Goal: Book appointment/travel/reservation

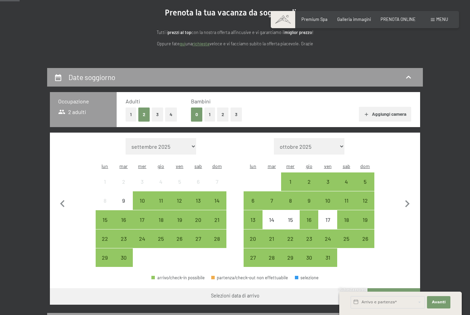
scroll to position [71, 0]
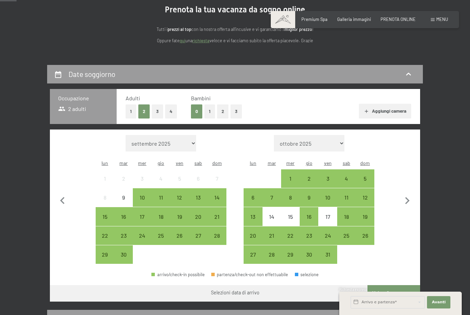
click at [406, 198] on icon "button" at bounding box center [407, 201] width 14 height 14
select select "[DATE]"
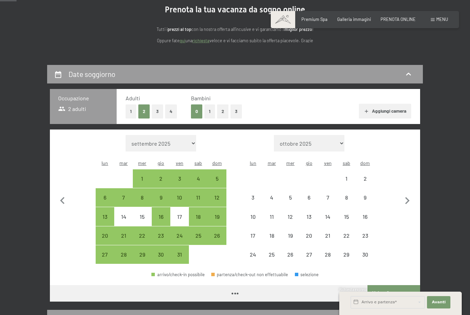
click at [409, 199] on icon "button" at bounding box center [407, 201] width 14 height 14
select select "[DATE]"
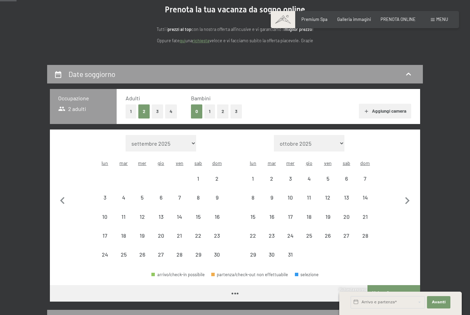
select select "[DATE]"
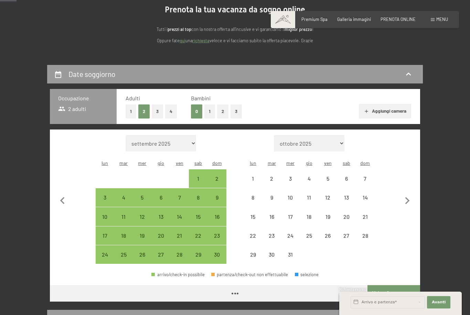
click at [409, 198] on icon "button" at bounding box center [407, 201] width 14 height 14
select select "[DATE]"
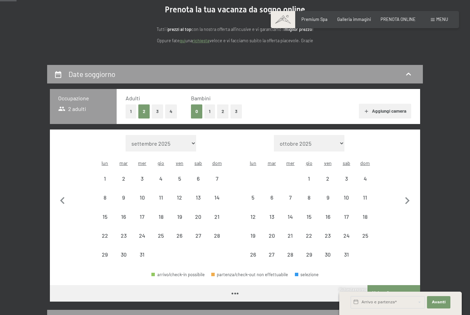
click at [408, 198] on icon "button" at bounding box center [407, 201] width 14 height 14
select select "[DATE]"
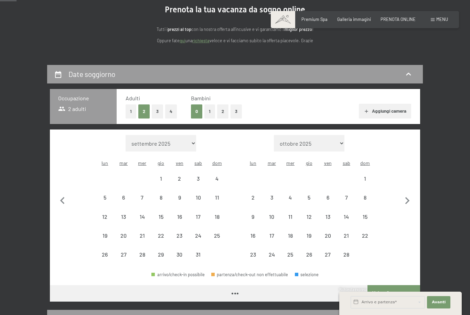
click at [408, 197] on icon "button" at bounding box center [407, 200] width 4 height 7
select select "[DATE]"
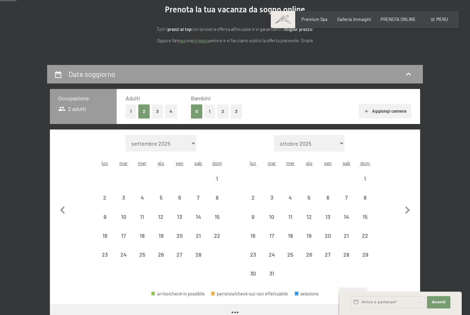
select select "[DATE]"
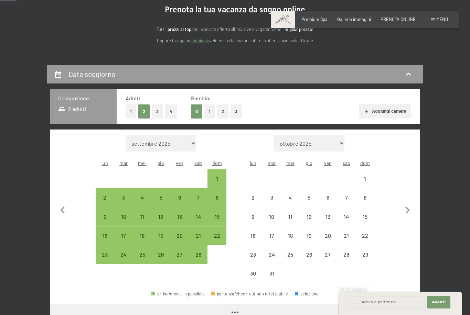
click at [409, 203] on icon "button" at bounding box center [407, 210] width 14 height 14
select select "[DATE]"
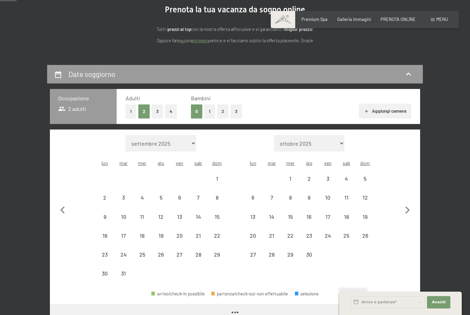
select select "[DATE]"
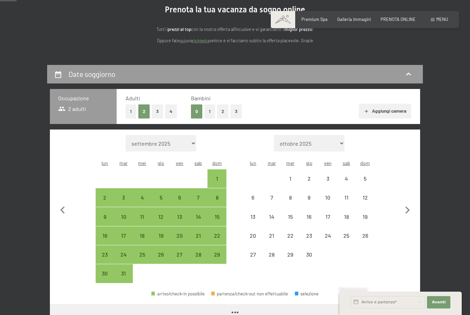
select select "[DATE]"
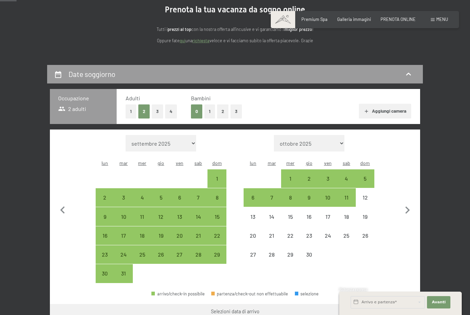
click at [409, 207] on icon "button" at bounding box center [407, 210] width 14 height 14
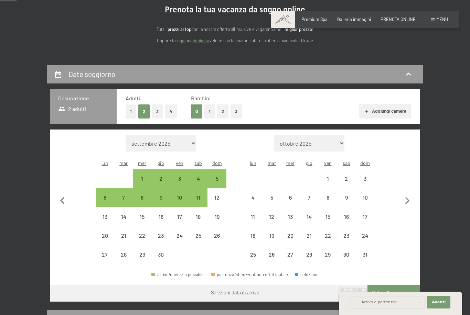
select select "[DATE]"
click at [412, 198] on icon "button" at bounding box center [407, 201] width 14 height 14
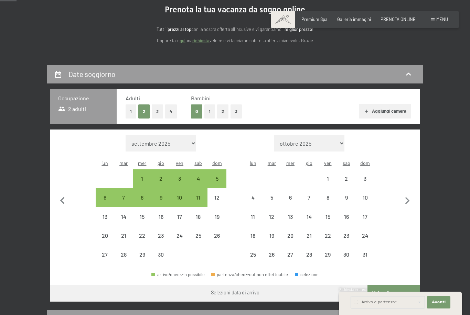
select select "[DATE]"
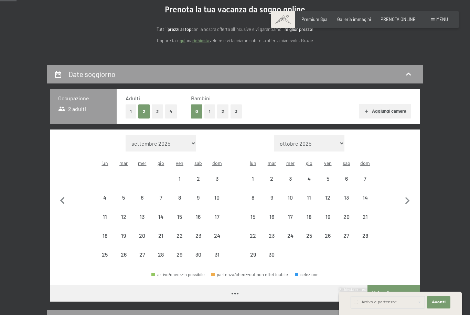
select select "[DATE]"
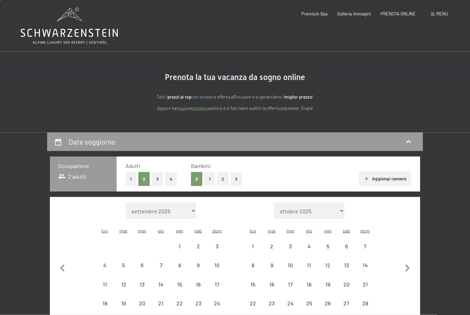
scroll to position [0, 0]
